Goal: Task Accomplishment & Management: Manage account settings

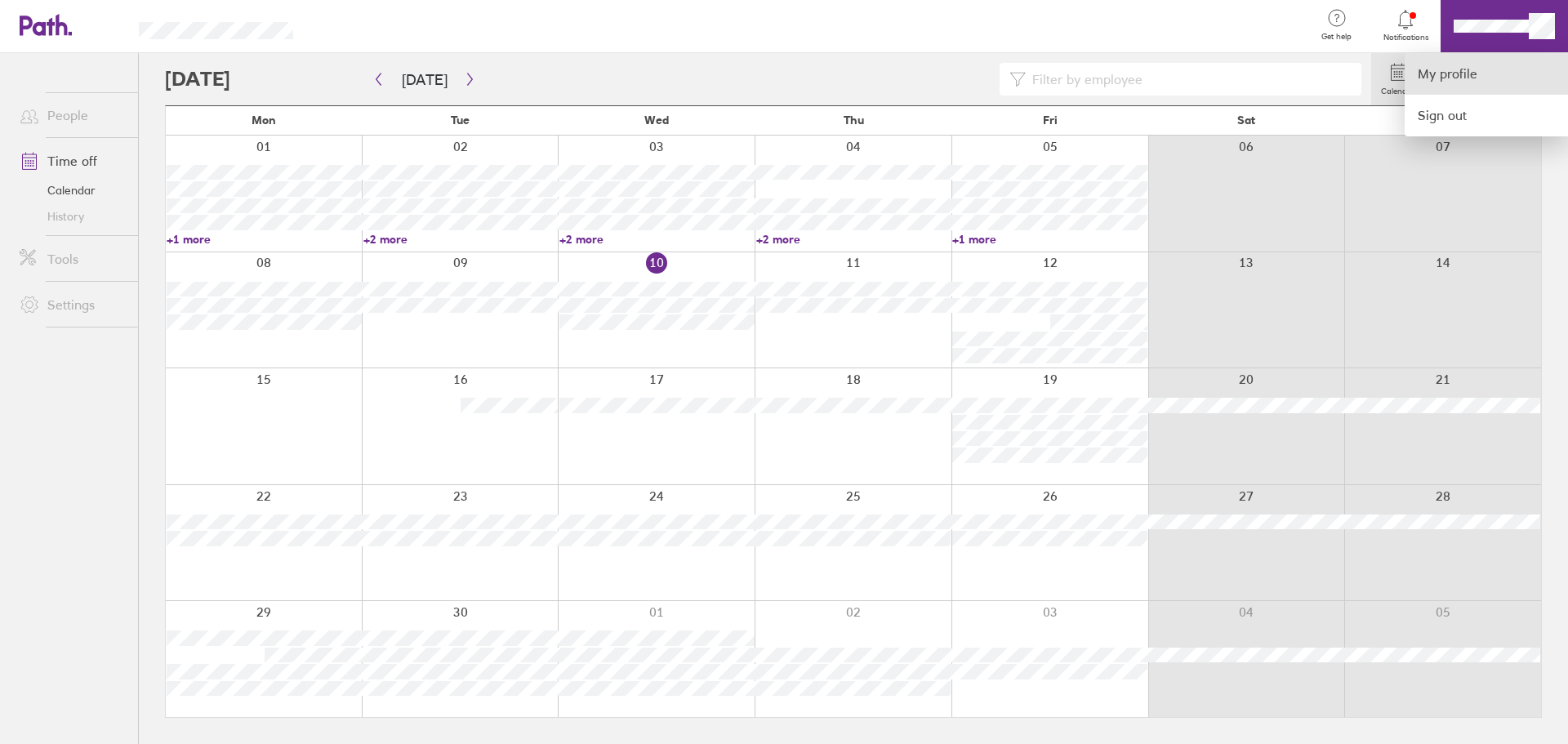
click at [1466, 75] on link "My profile" at bounding box center [1486, 73] width 163 height 42
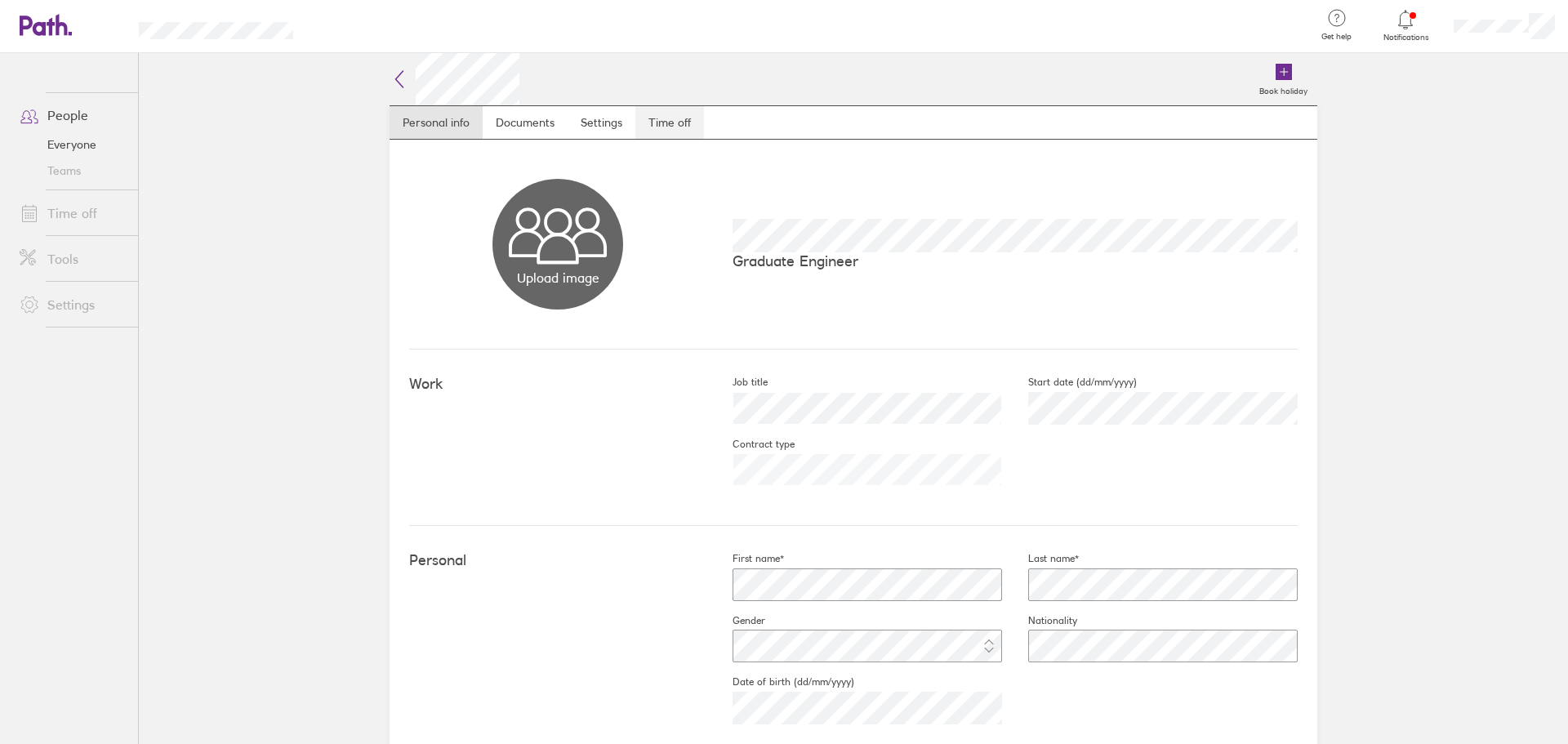
click at [662, 129] on link "Time off" at bounding box center [669, 123] width 69 height 32
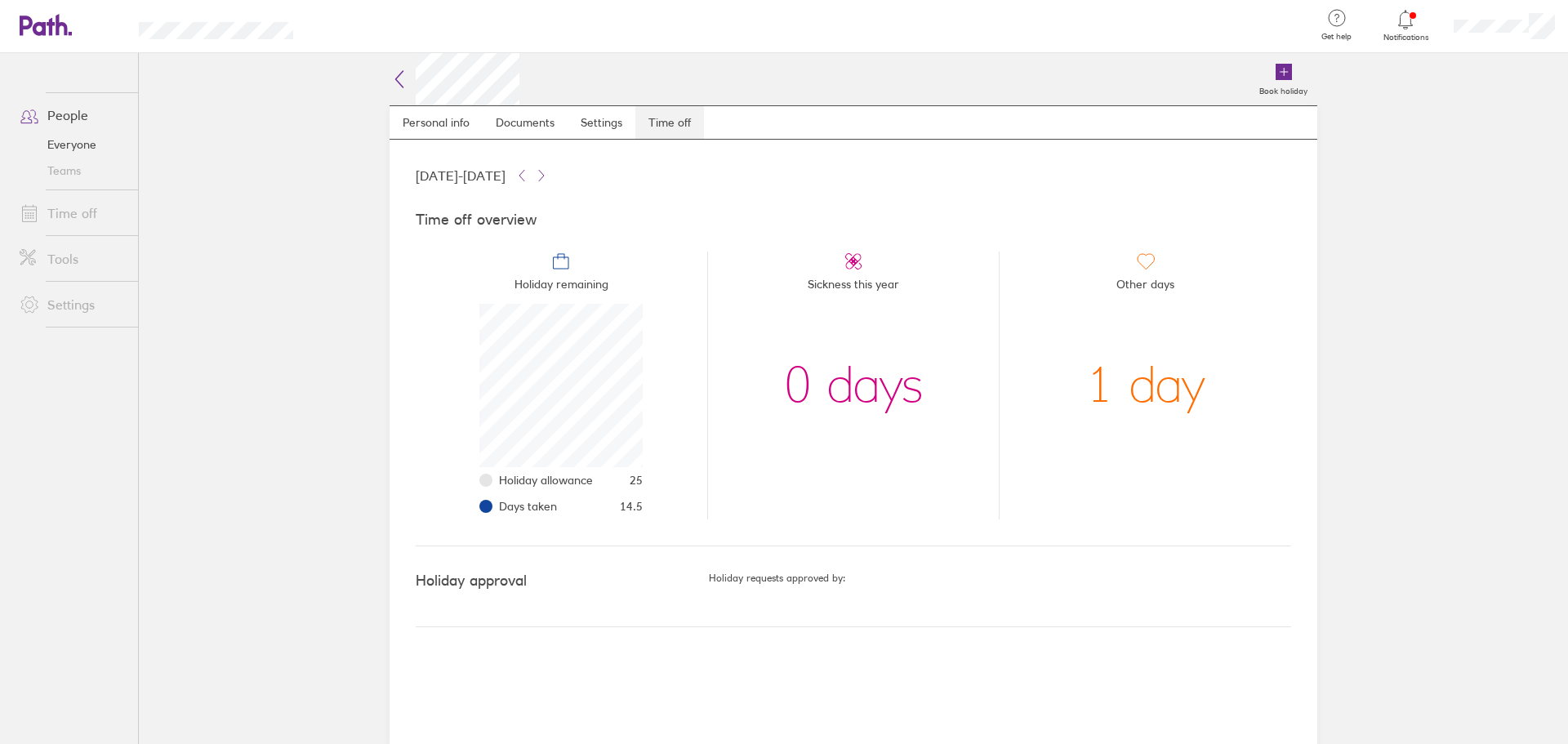
scroll to position [163, 163]
